Goal: Book appointment/travel/reservation

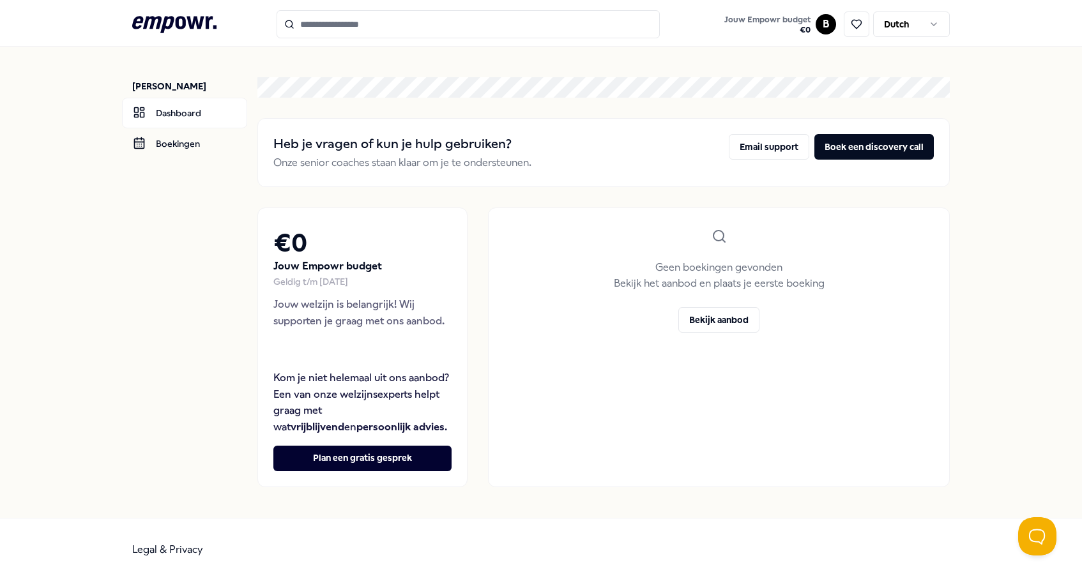
click at [181, 148] on link "Boekingen" at bounding box center [184, 143] width 125 height 31
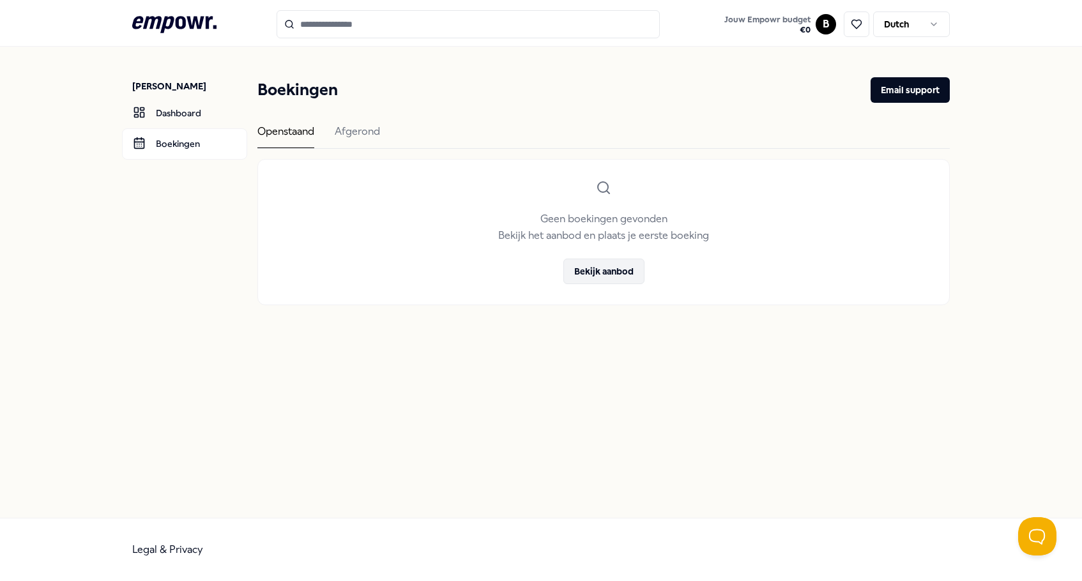
click at [601, 275] on button "Bekijk aanbod" at bounding box center [603, 272] width 81 height 26
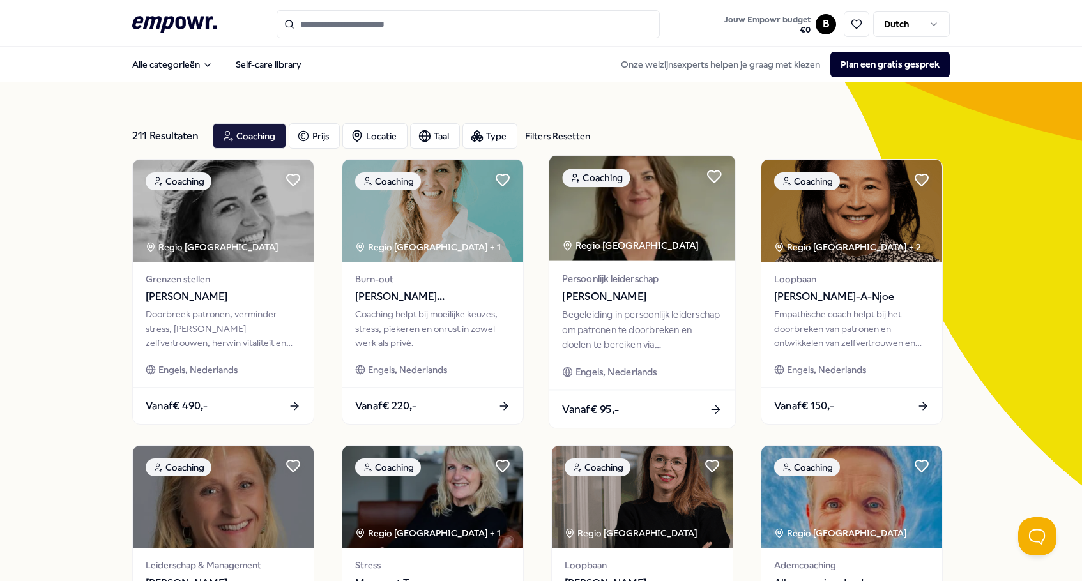
click at [660, 200] on img at bounding box center [642, 208] width 186 height 105
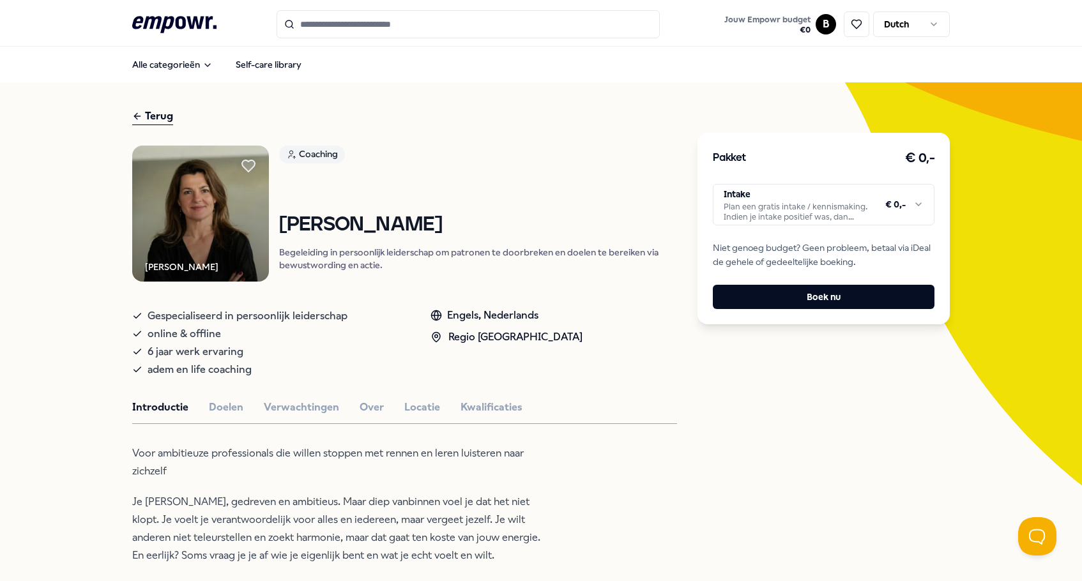
click at [205, 237] on img at bounding box center [200, 214] width 137 height 137
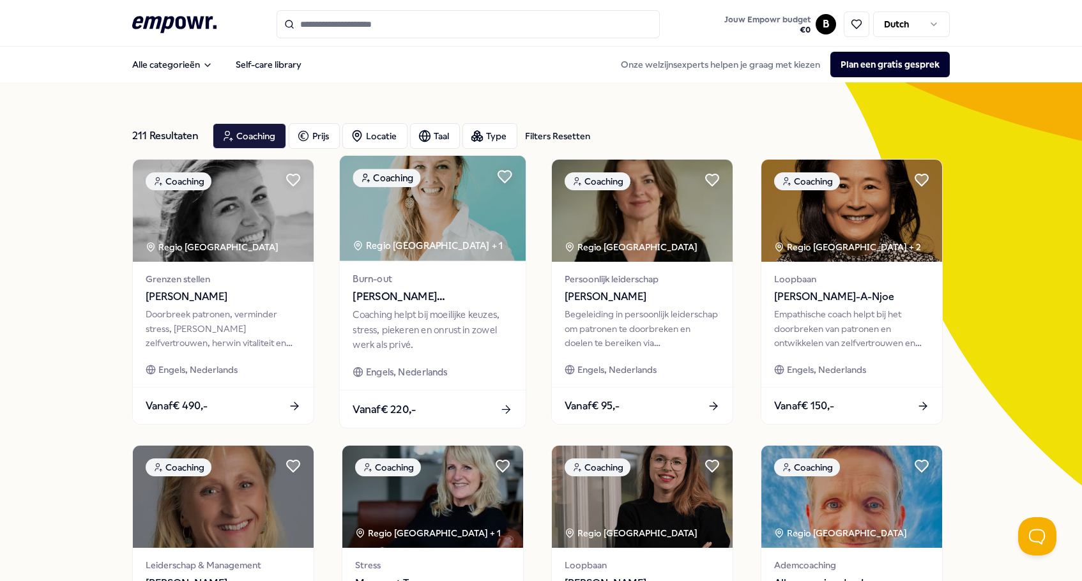
click at [449, 218] on img at bounding box center [433, 208] width 186 height 105
